Goal: Find specific page/section: Find specific page/section

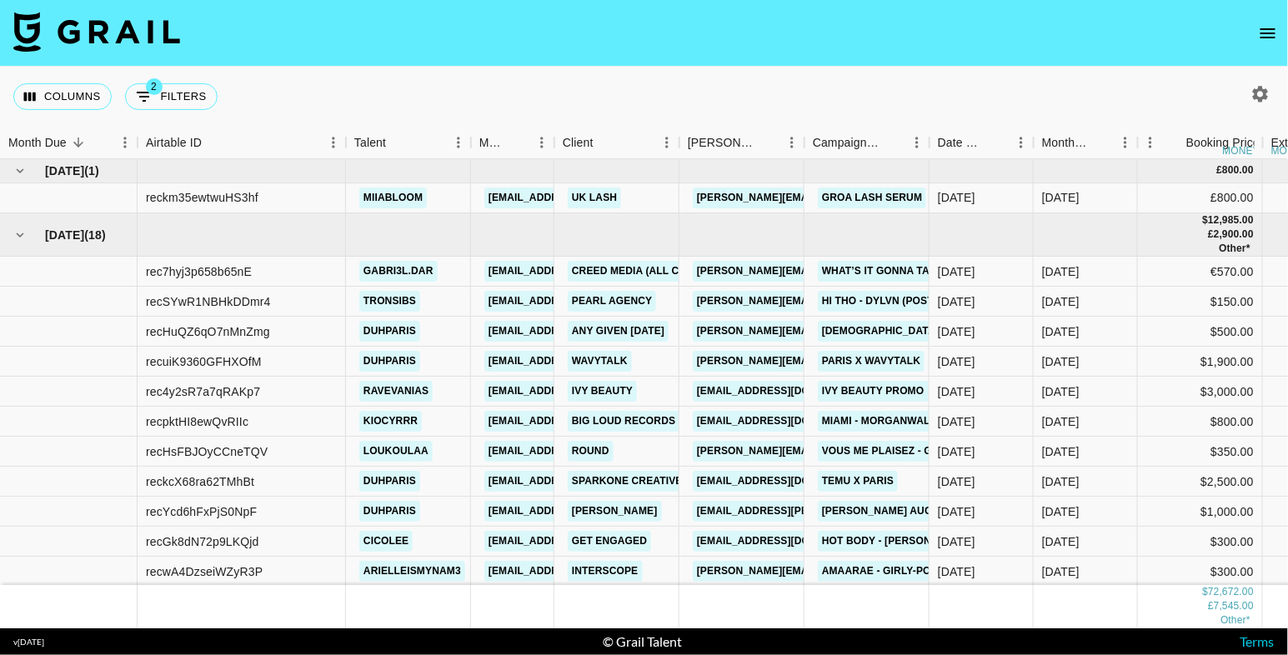
click at [1266, 20] on button "open drawer" at bounding box center [1267, 33] width 33 height 33
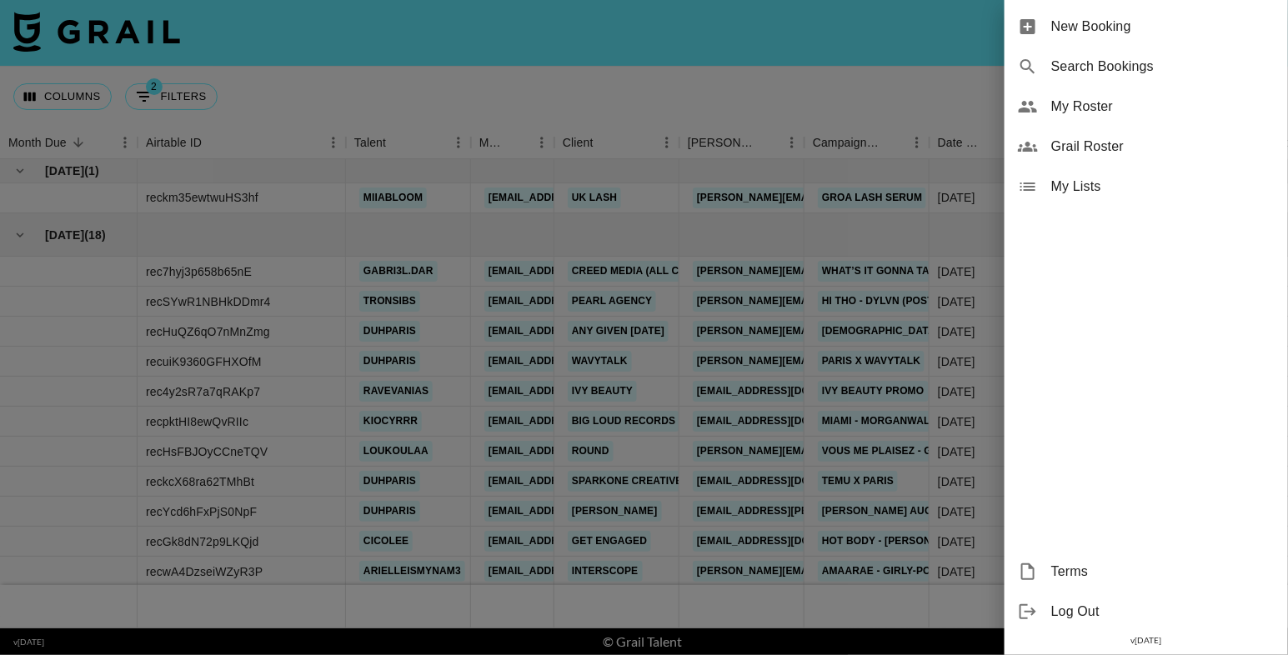
click at [1078, 113] on span "My Roster" at bounding box center [1162, 107] width 223 height 20
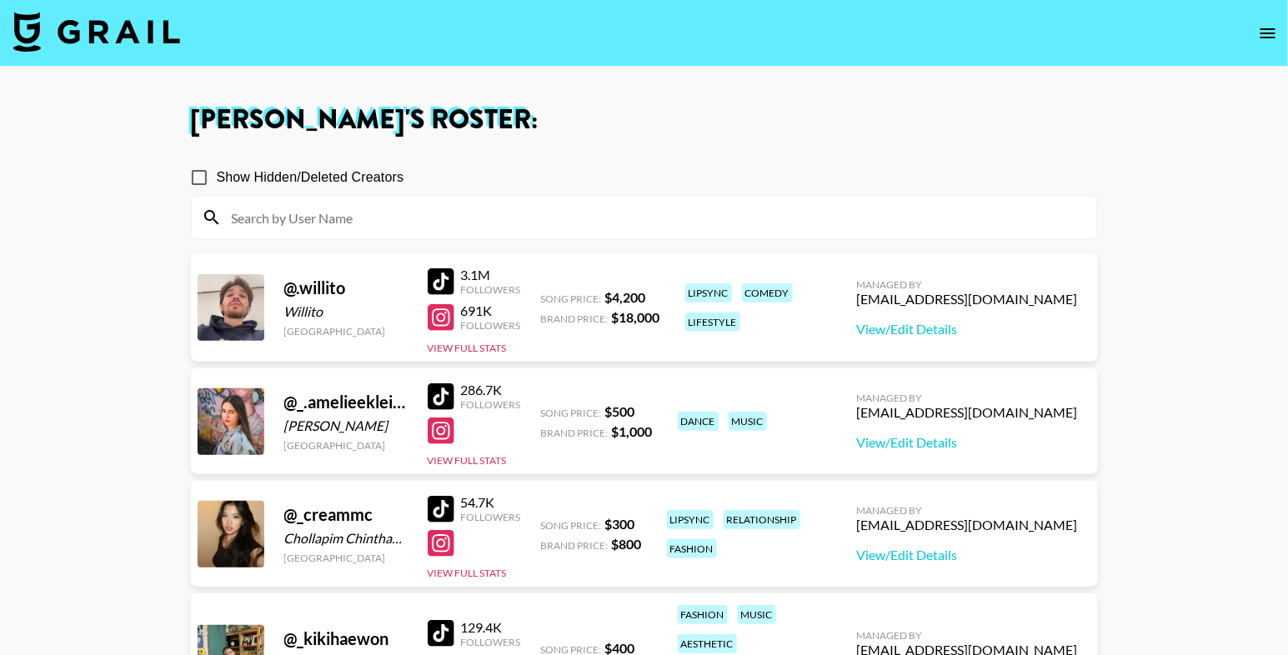
click at [509, 213] on input at bounding box center [654, 217] width 865 height 27
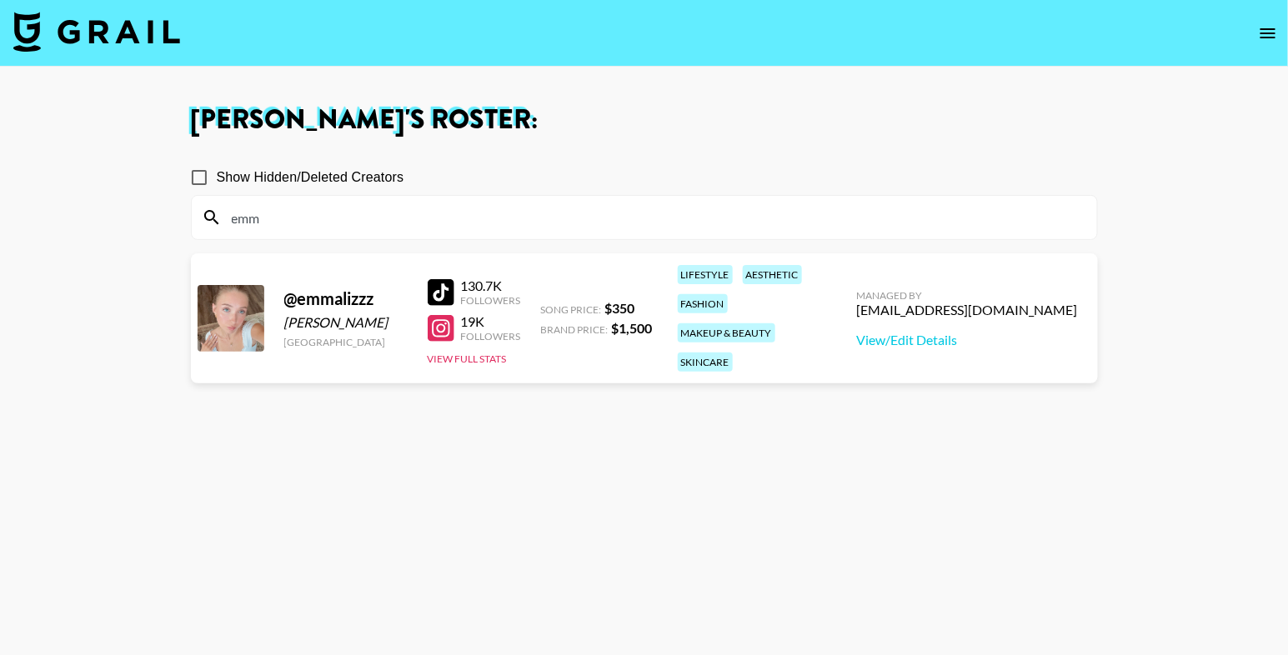
type input "emm"
click at [0, 0] on section "[PERSON_NAME] 's Roster: Show Hidden/Deleted Creators emm @ emmalizzz [PERSON_N…" at bounding box center [644, 387] width 1288 height 775
click at [361, 219] on input "emm" at bounding box center [654, 217] width 865 height 27
